Goal: Download file/media

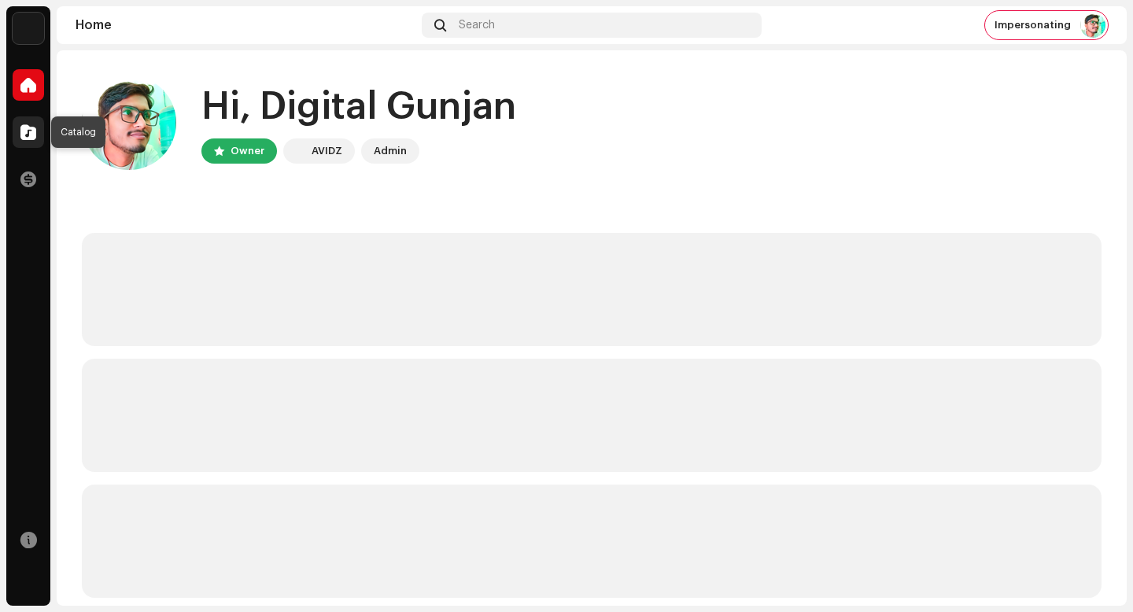
click at [39, 138] on div at bounding box center [28, 131] width 31 height 31
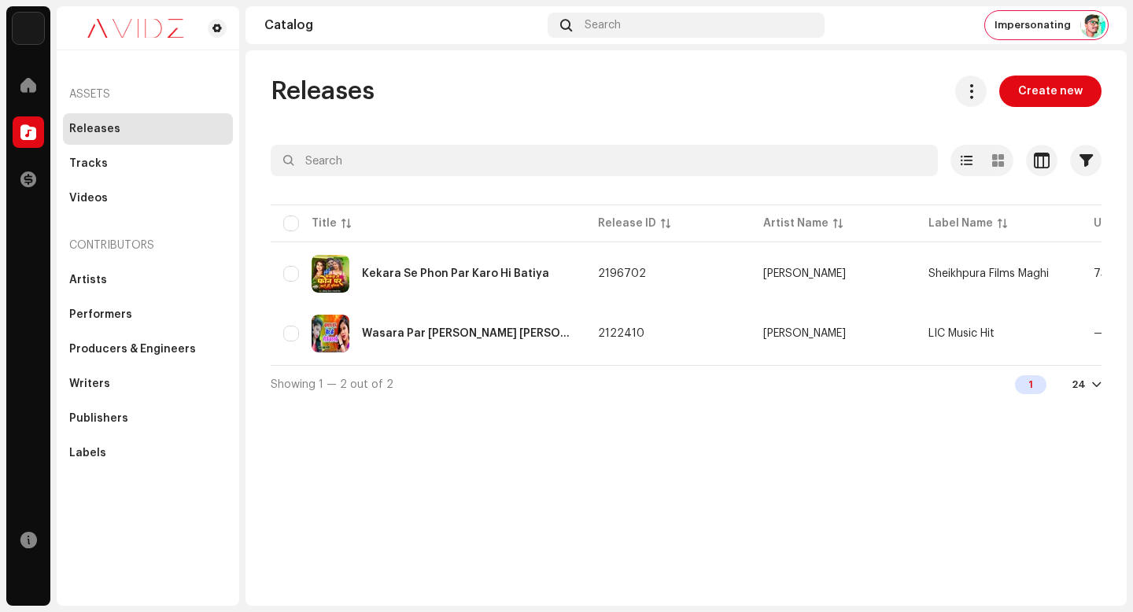
click at [973, 94] on span at bounding box center [971, 91] width 15 height 13
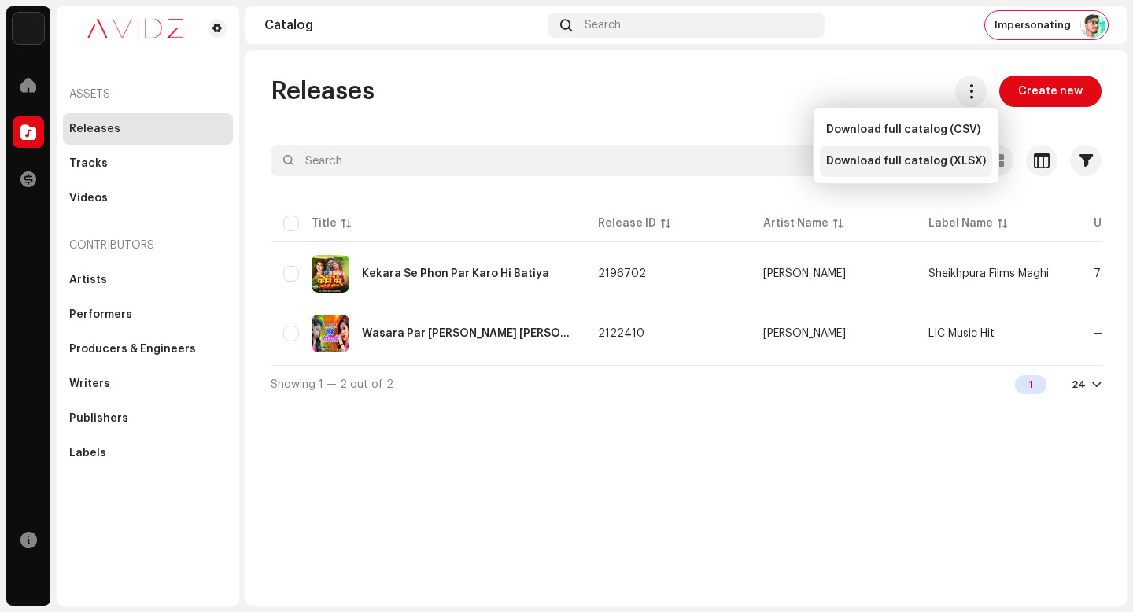
click at [953, 169] on div "Download full catalog (XLSX)" at bounding box center [906, 161] width 172 height 31
click at [604, 105] on div "Releases Create new" at bounding box center [686, 91] width 831 height 31
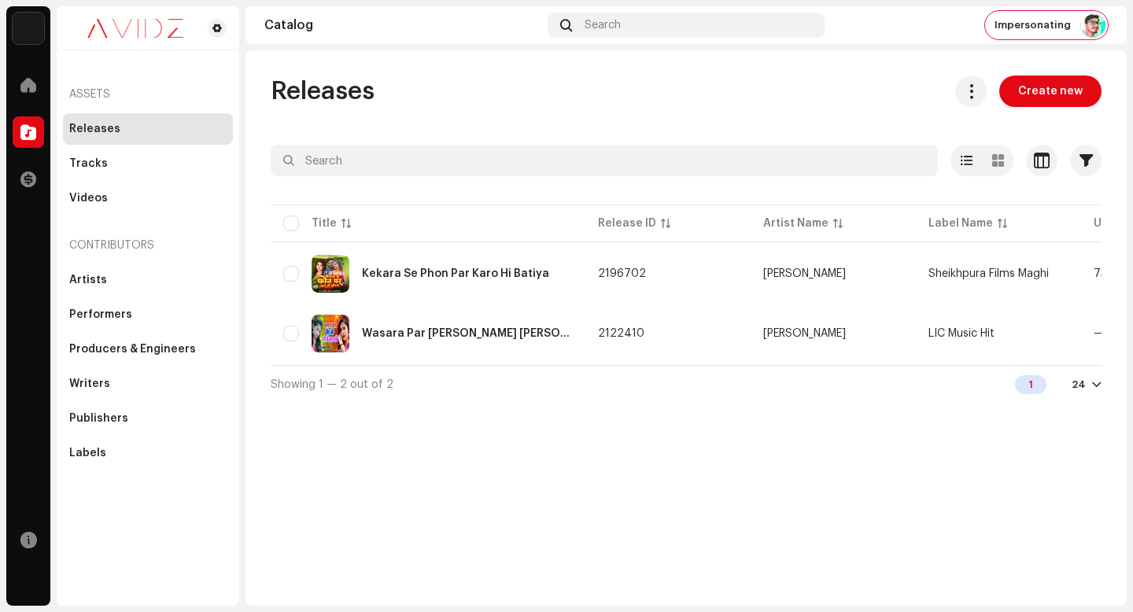
click at [712, 77] on div "Releases Create new" at bounding box center [686, 91] width 831 height 31
click at [1051, 22] on span "Impersonating" at bounding box center [1033, 25] width 76 height 13
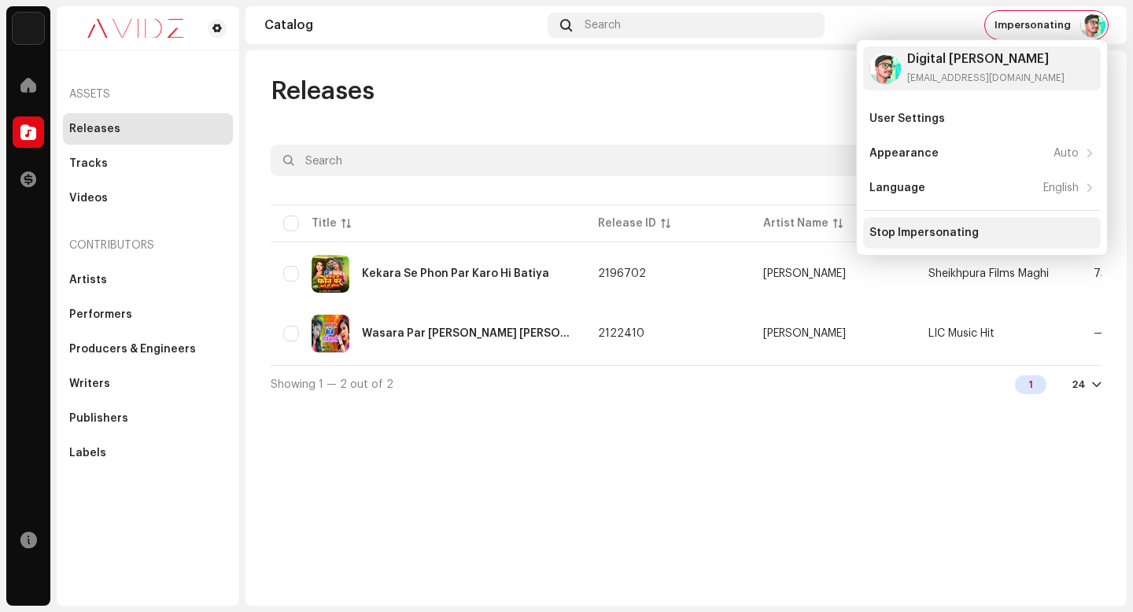
click at [938, 242] on div "Stop Impersonating" at bounding box center [983, 232] width 238 height 31
